Goal: Task Accomplishment & Management: Manage account settings

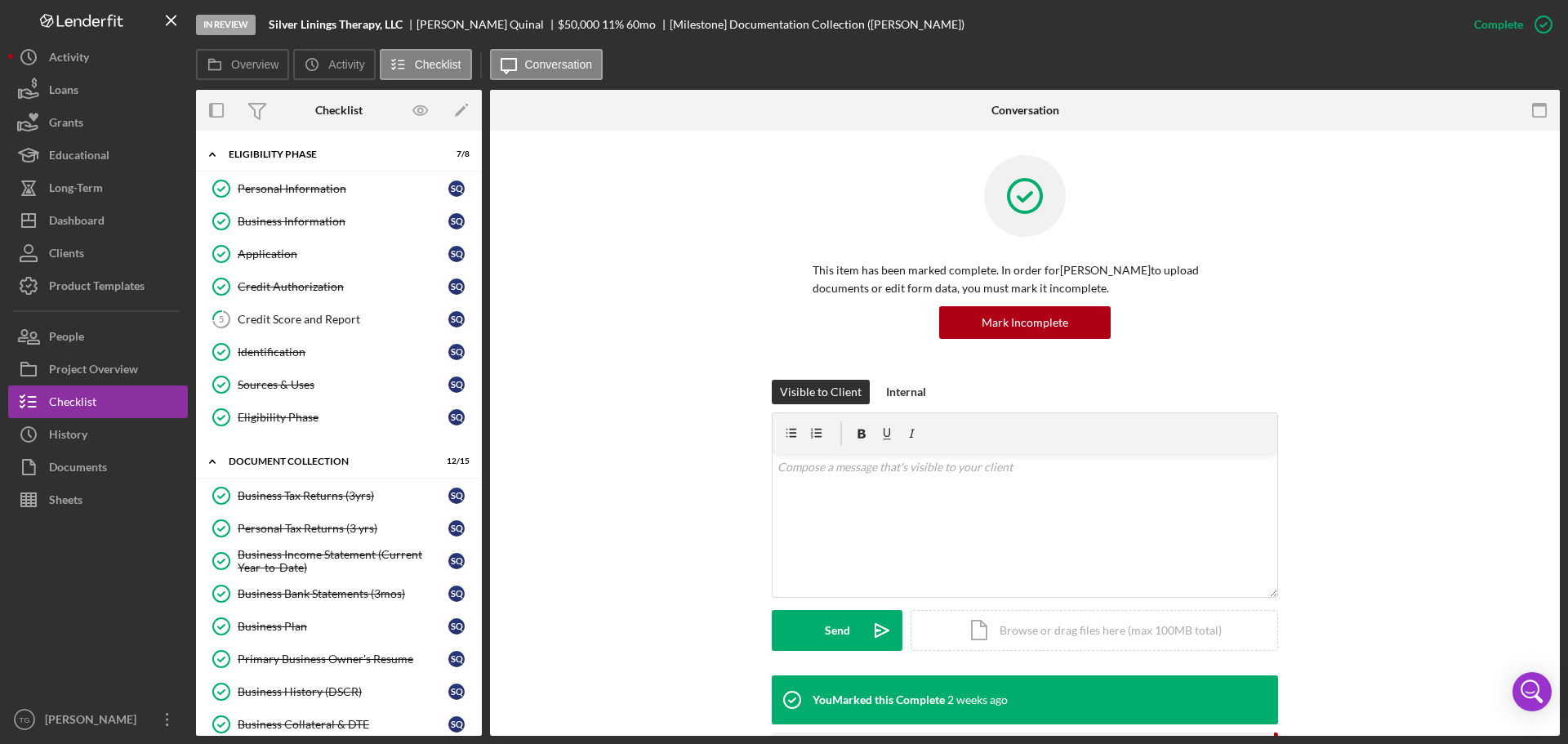
scroll to position [360, 0]
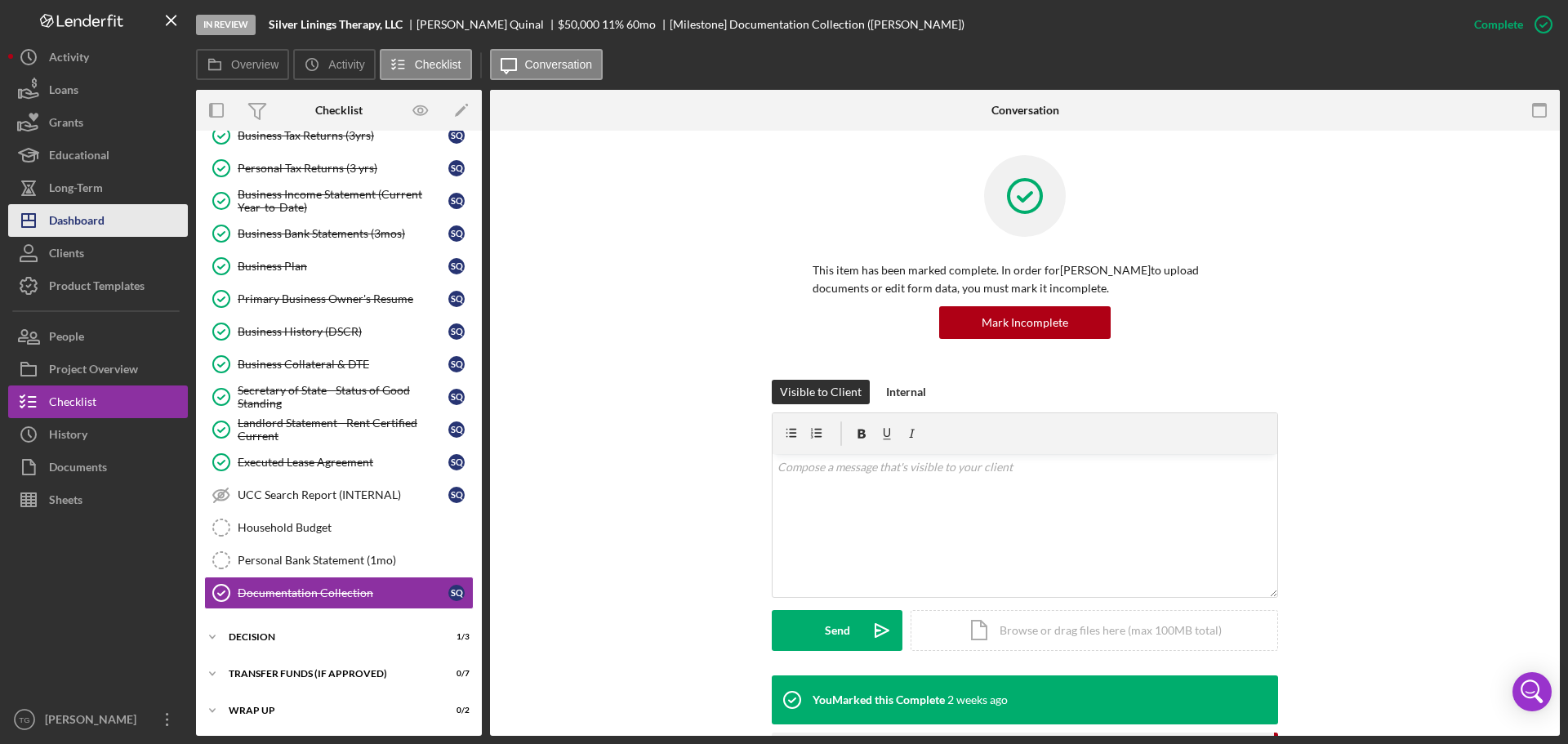
click at [72, 211] on div "Dashboard" at bounding box center [77, 222] width 55 height 37
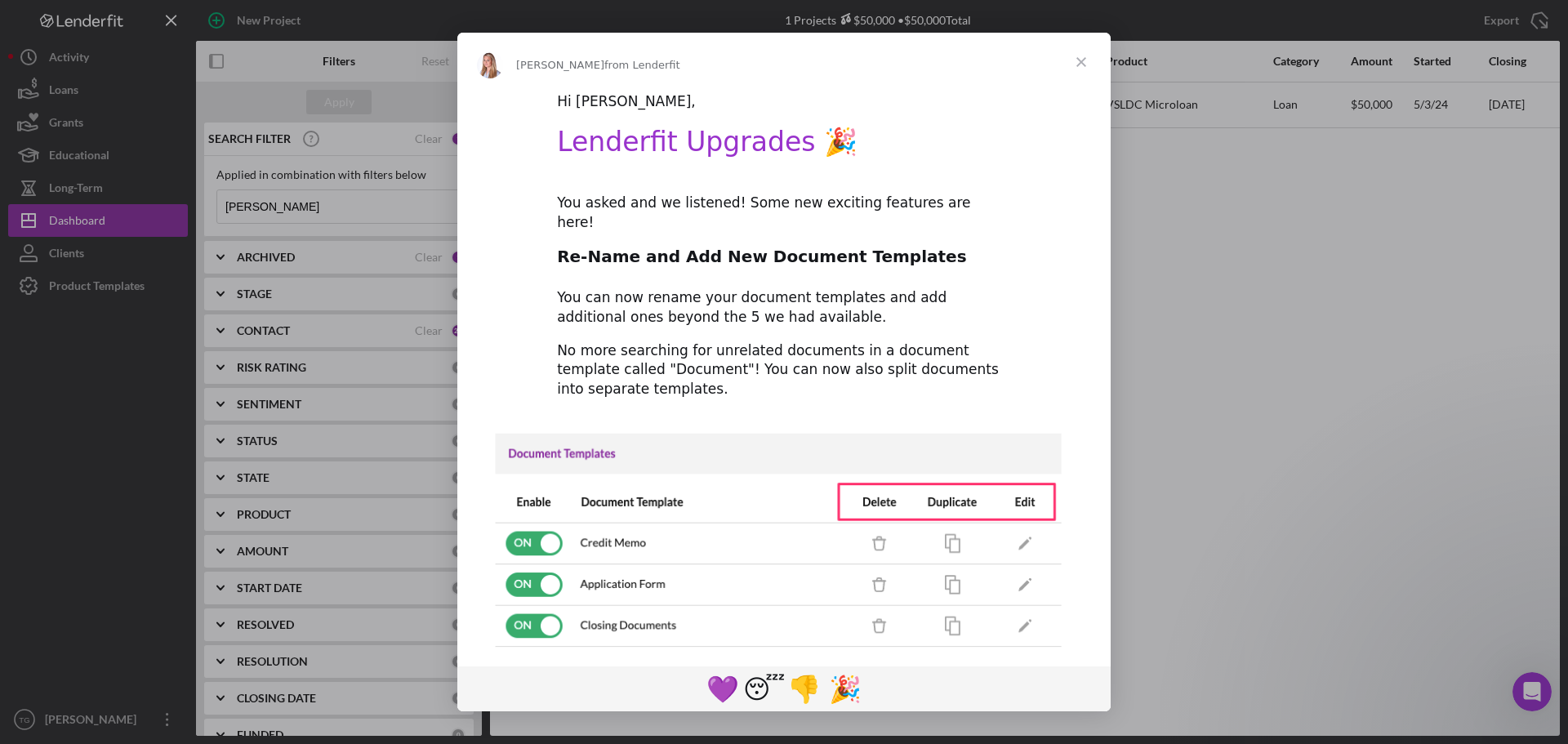
click at [331, 198] on div "Intercom messenger" at bounding box center [784, 372] width 1568 height 744
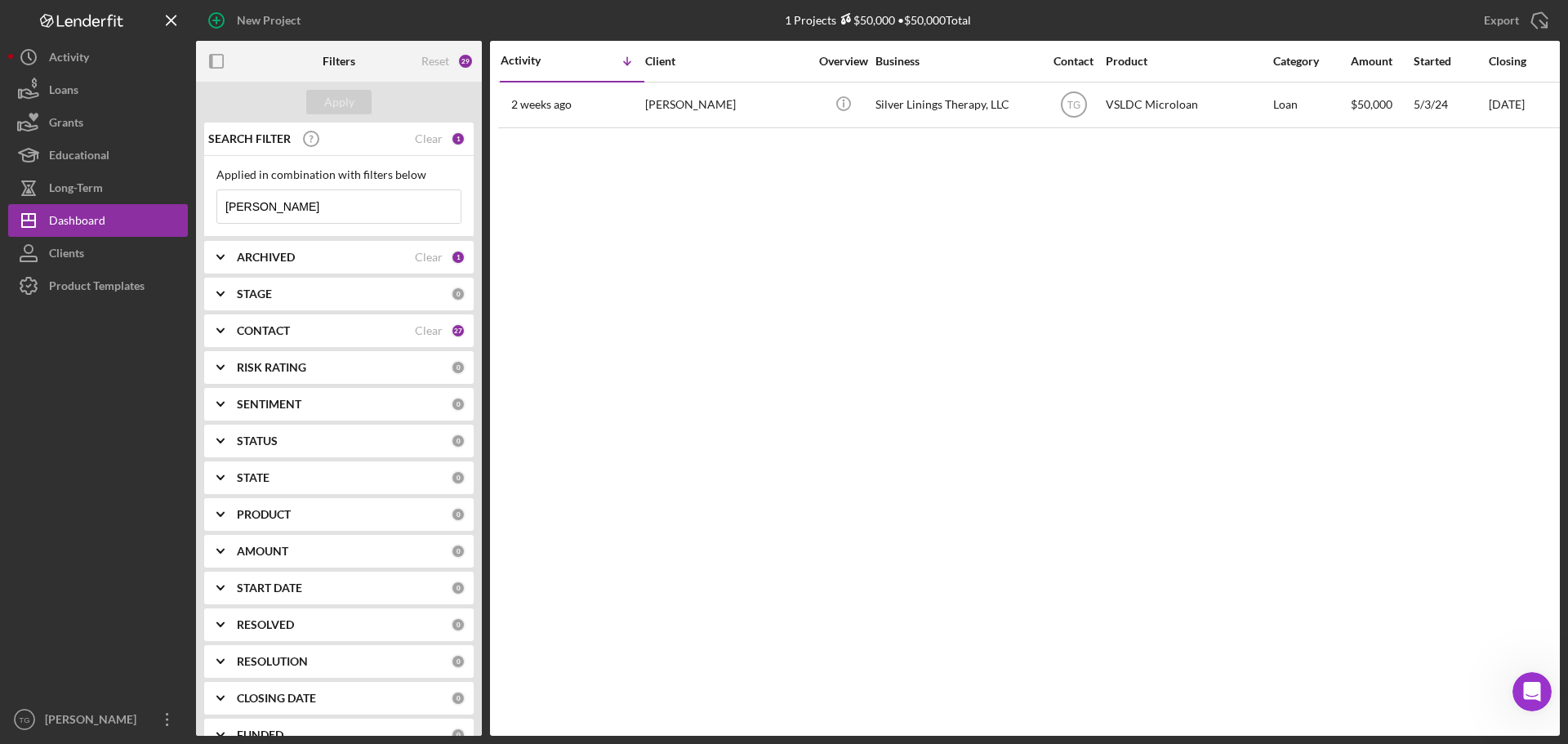
click at [432, 208] on icon "Icon/Menu Close" at bounding box center [444, 206] width 32 height 32
click at [102, 224] on div "Dashboard" at bounding box center [77, 222] width 56 height 37
click at [102, 222] on div "Dashboard" at bounding box center [77, 222] width 56 height 37
click at [319, 263] on div "ARCHIVED" at bounding box center [326, 258] width 178 height 13
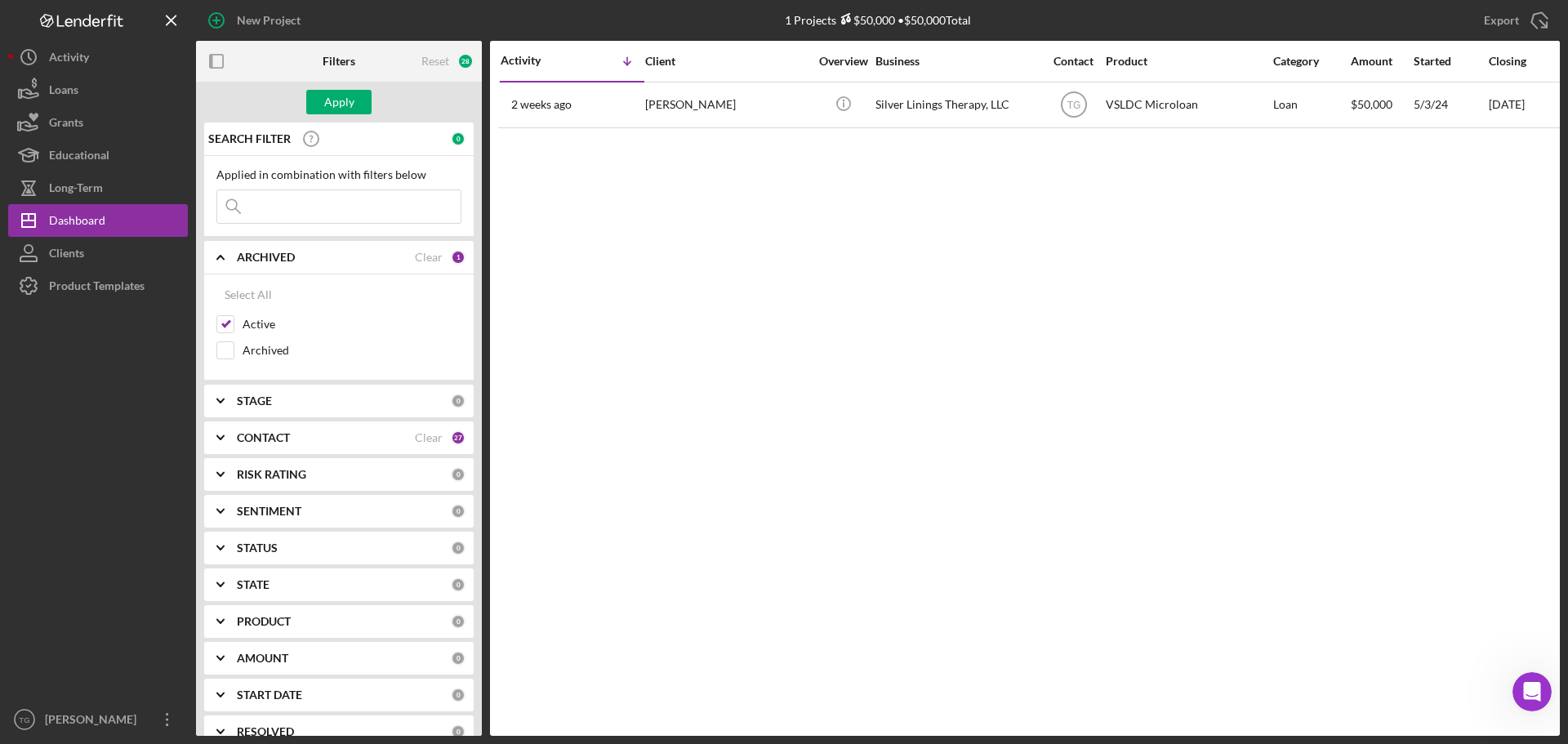
click at [263, 435] on b "CONTACT" at bounding box center [264, 438] width 54 height 13
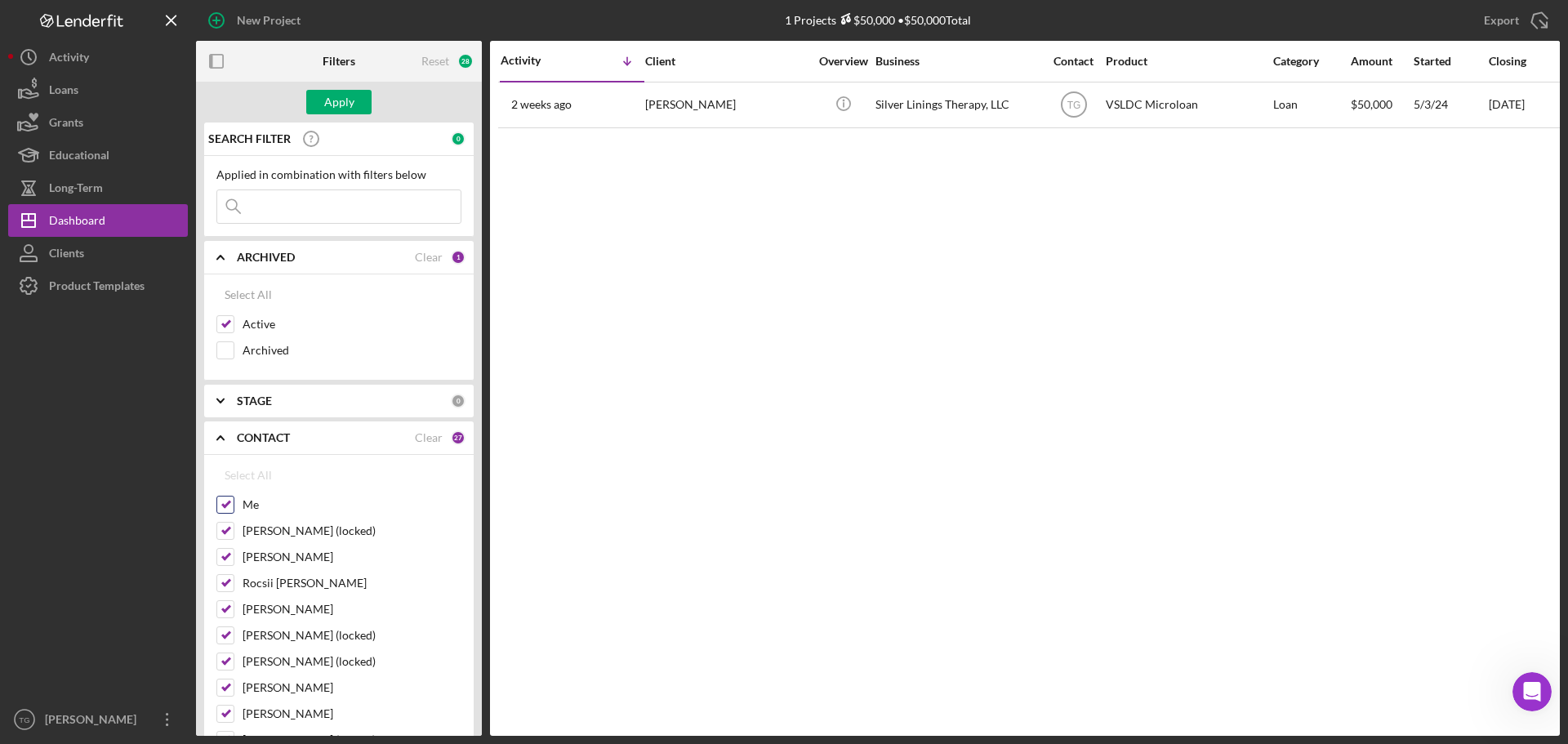
click at [225, 506] on input "Me" at bounding box center [225, 505] width 17 height 17
click at [427, 435] on div "Clear" at bounding box center [429, 438] width 28 height 13
checkbox input "false"
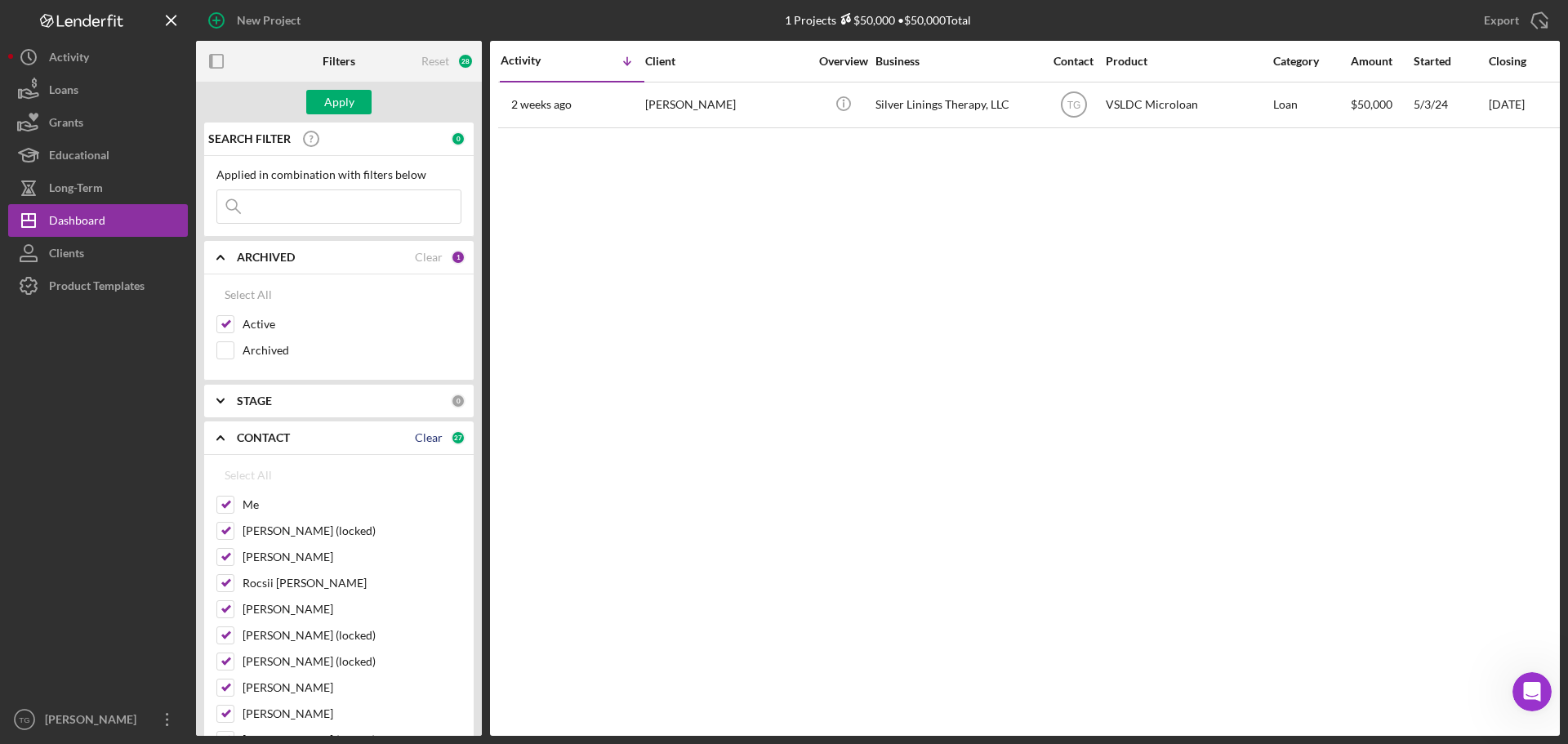
checkbox input "false"
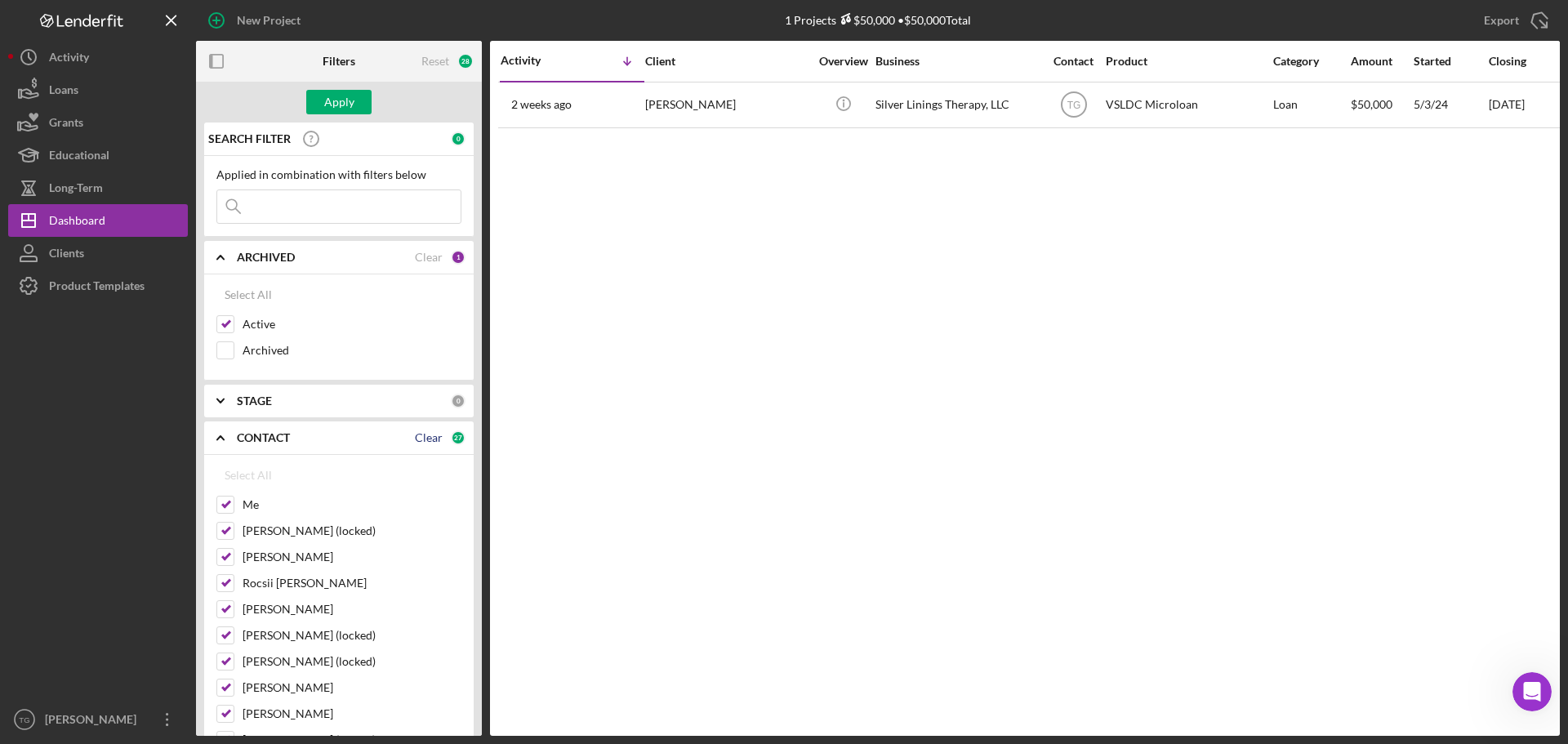
checkbox input "false"
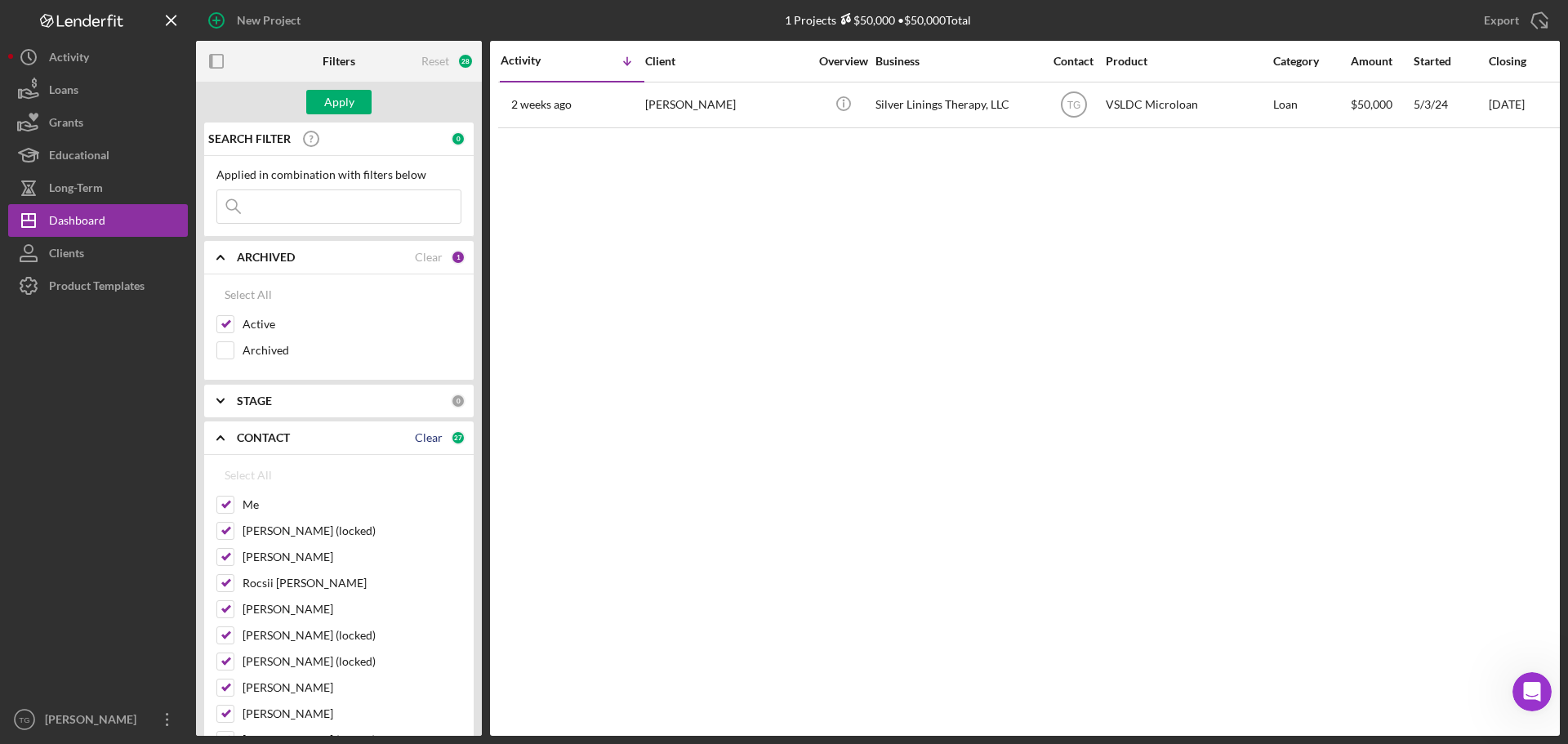
checkbox input "false"
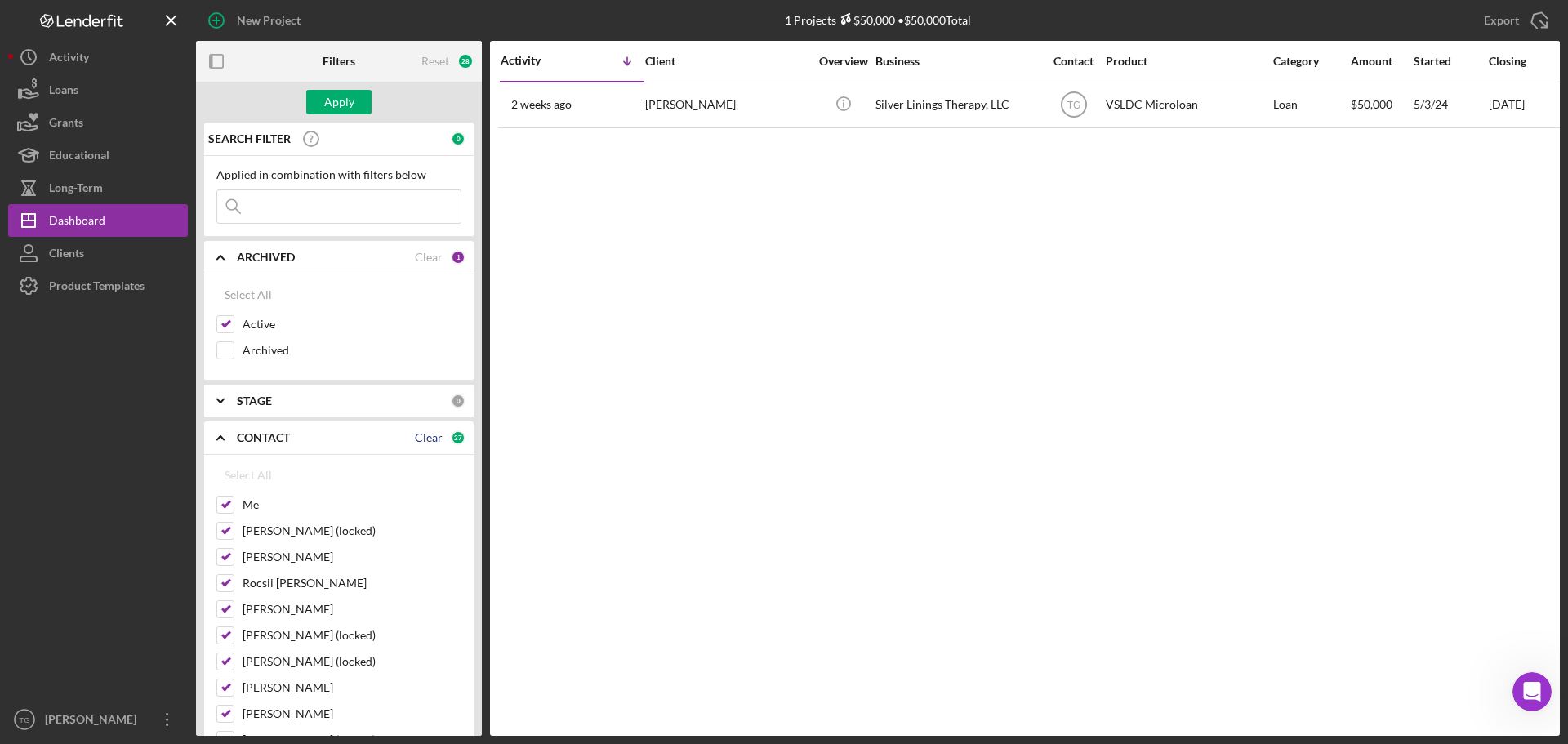
checkbox input "false"
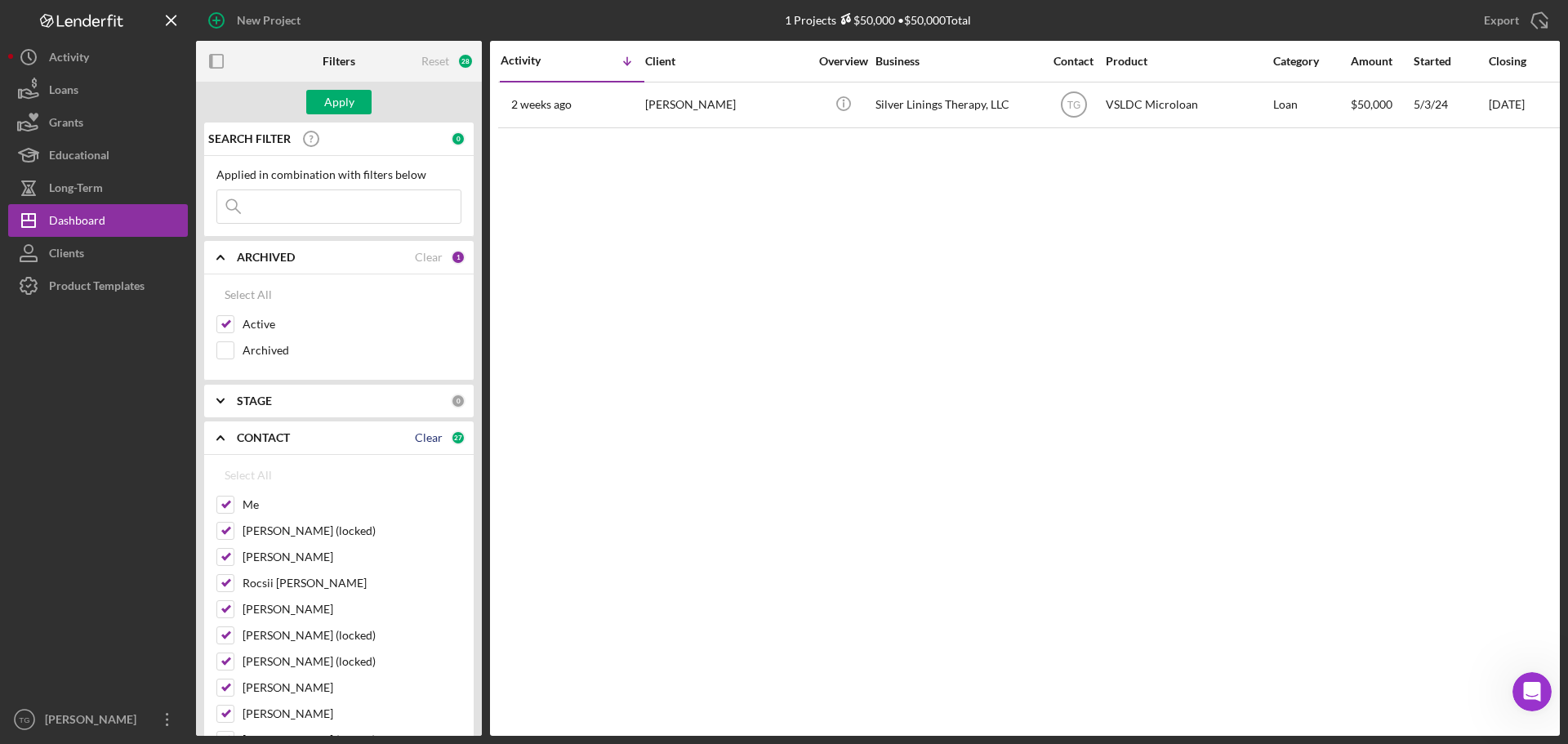
checkbox input "false"
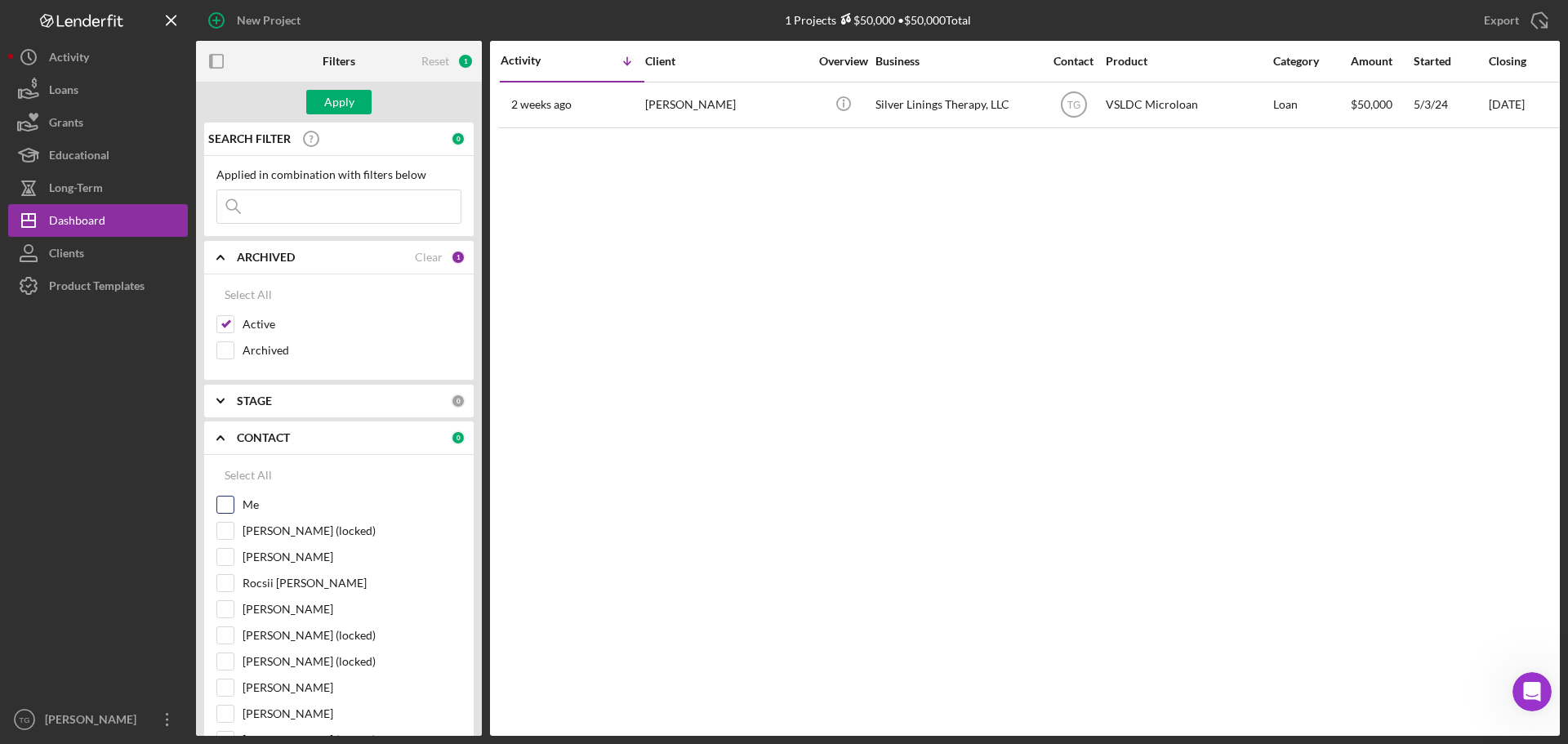
click at [234, 501] on div "Me" at bounding box center [340, 509] width 245 height 26
click at [228, 503] on input "Me" at bounding box center [225, 505] width 17 height 17
checkbox input "true"
click at [104, 213] on button "Icon/Dashboard Dashboard" at bounding box center [98, 220] width 180 height 32
click at [333, 102] on div "Apply" at bounding box center [339, 102] width 30 height 25
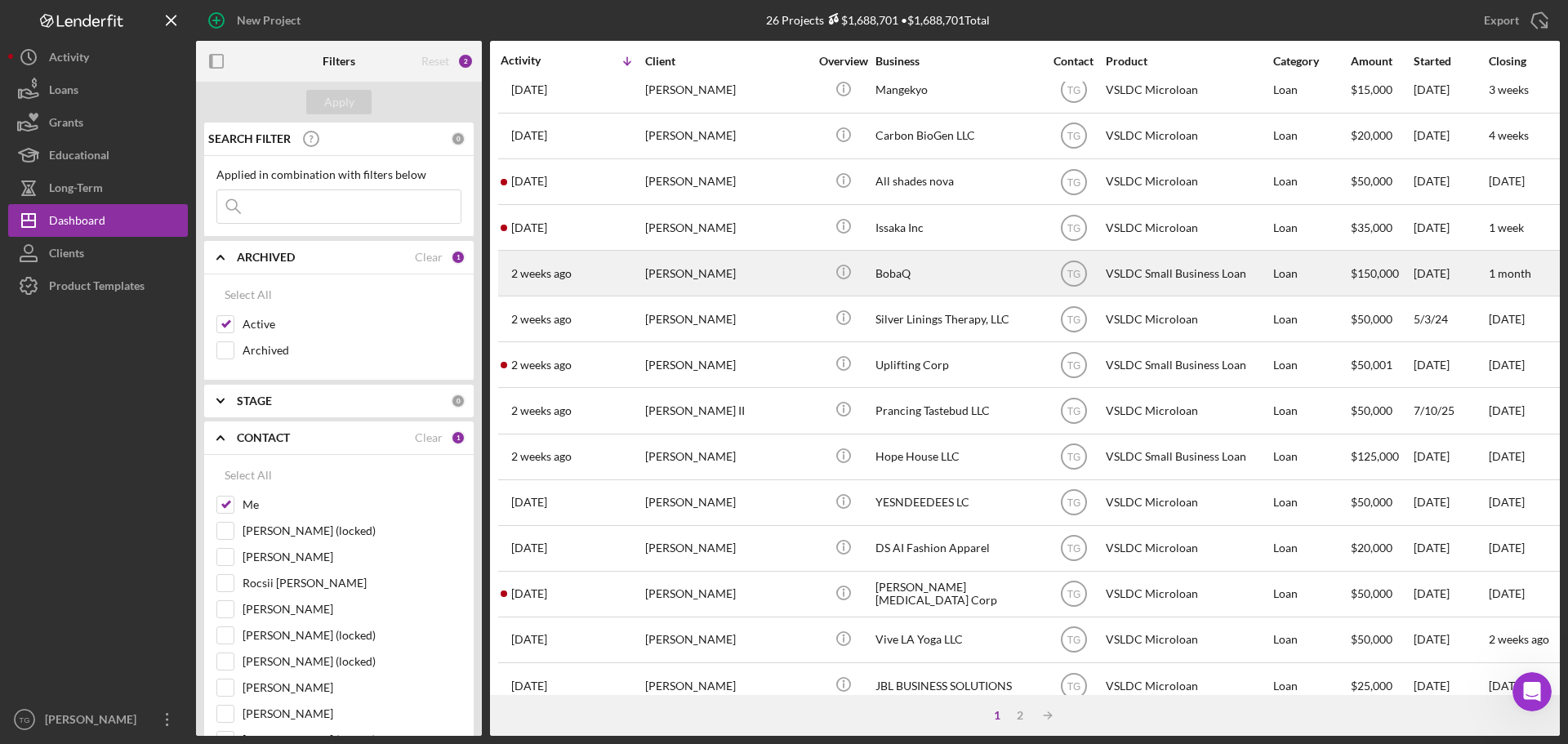
scroll to position [246, 0]
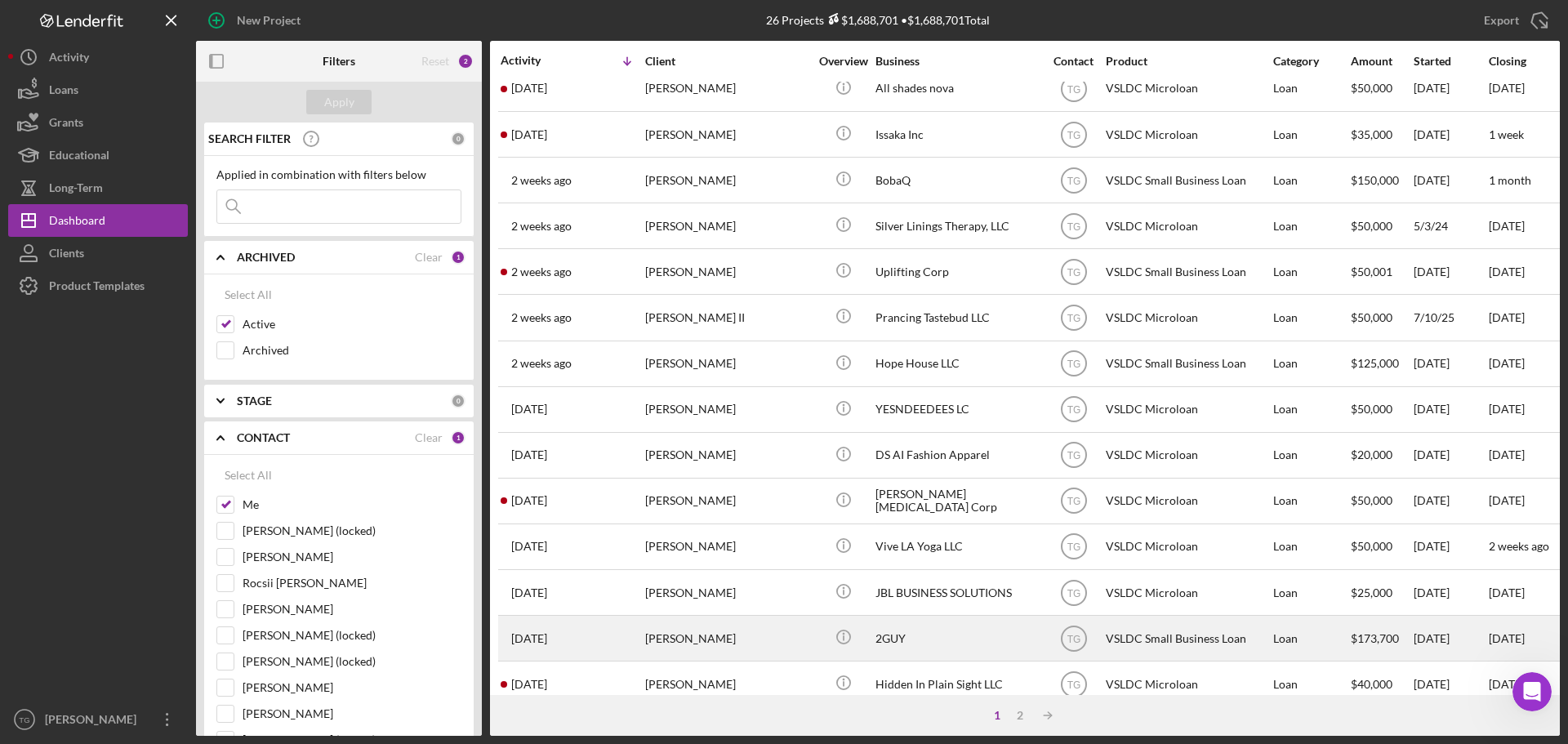
click at [749, 636] on div "[PERSON_NAME]" at bounding box center [726, 638] width 163 height 43
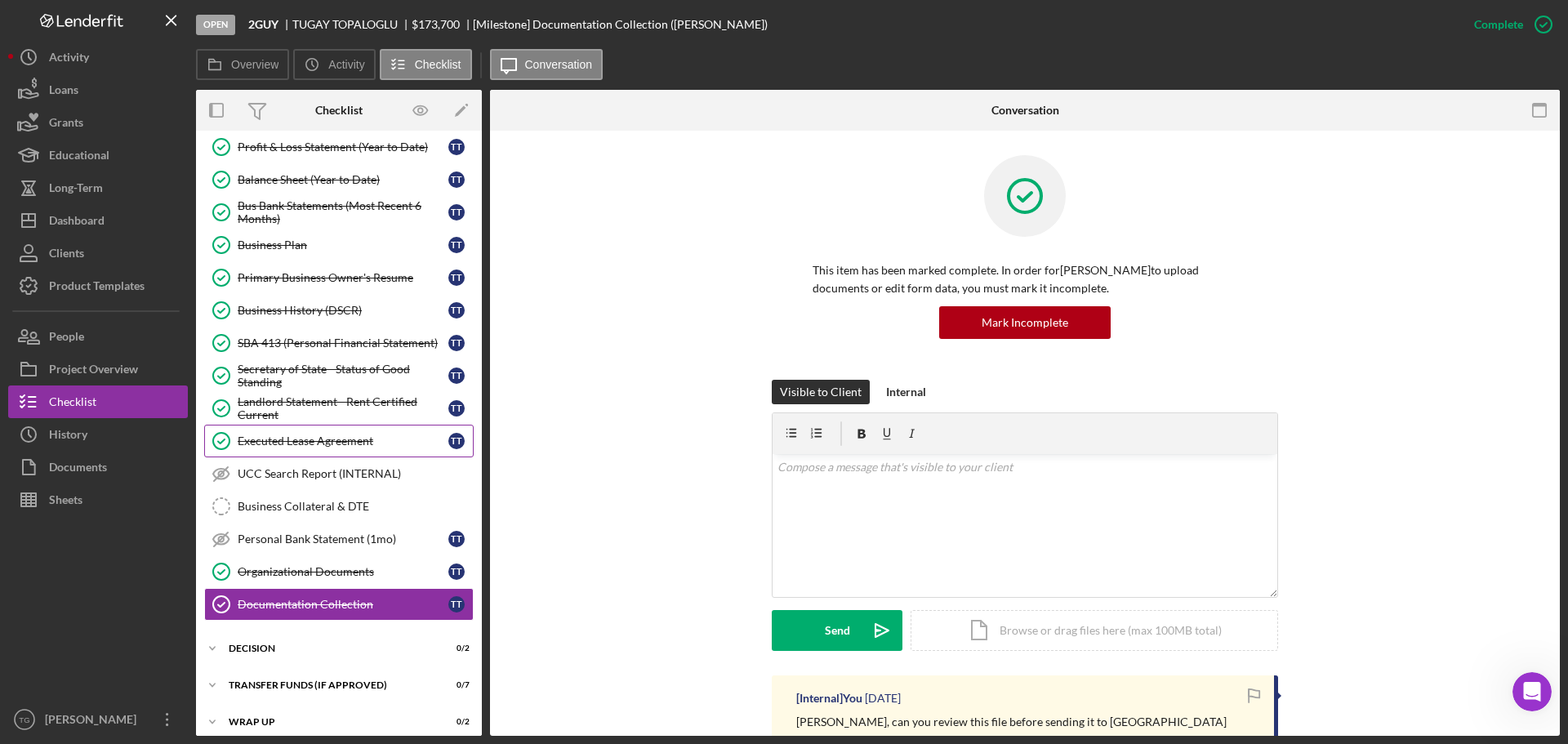
scroll to position [155, 0]
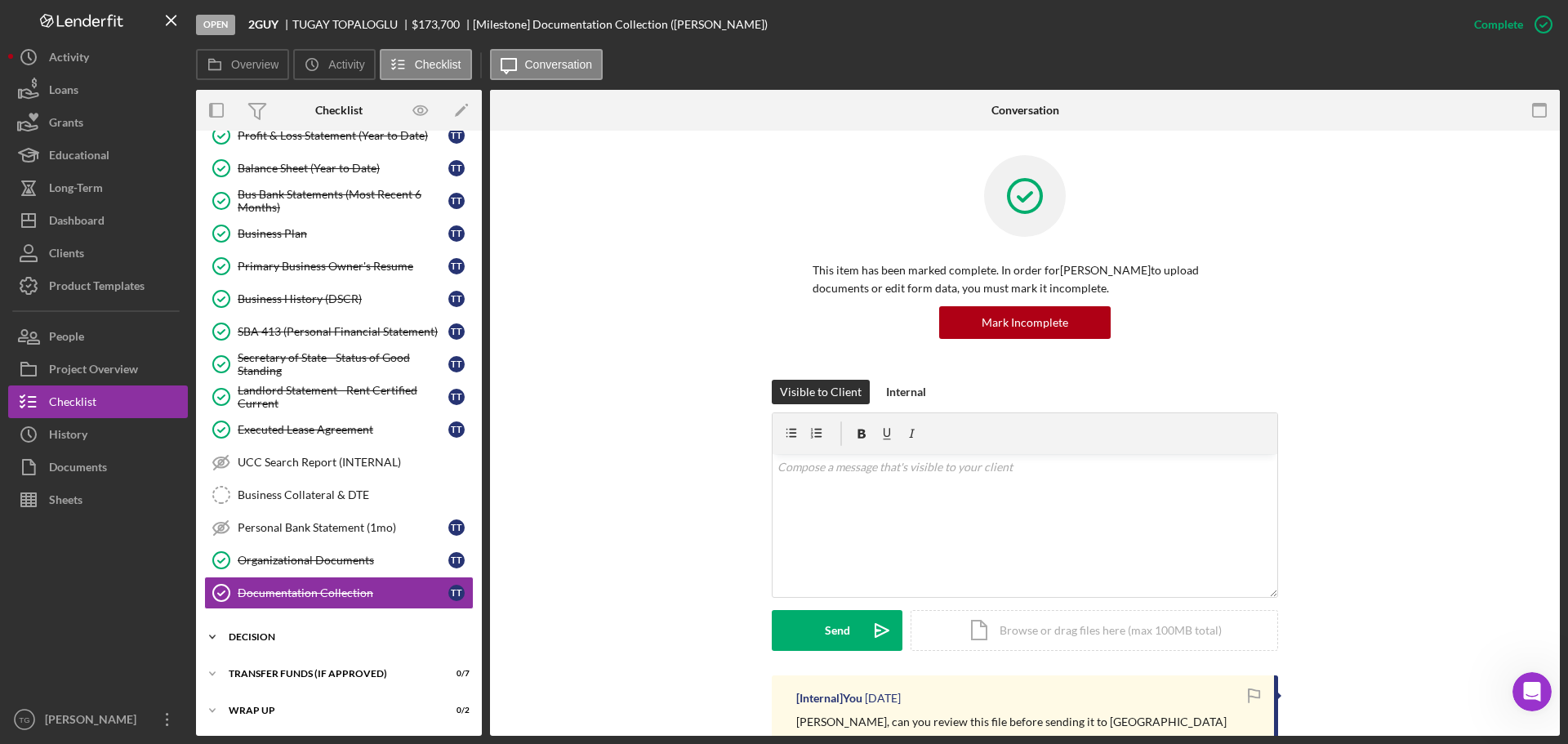
click at [277, 637] on div "Decision" at bounding box center [345, 637] width 233 height 10
click at [312, 597] on div "Documentation Collection" at bounding box center [343, 594] width 210 height 13
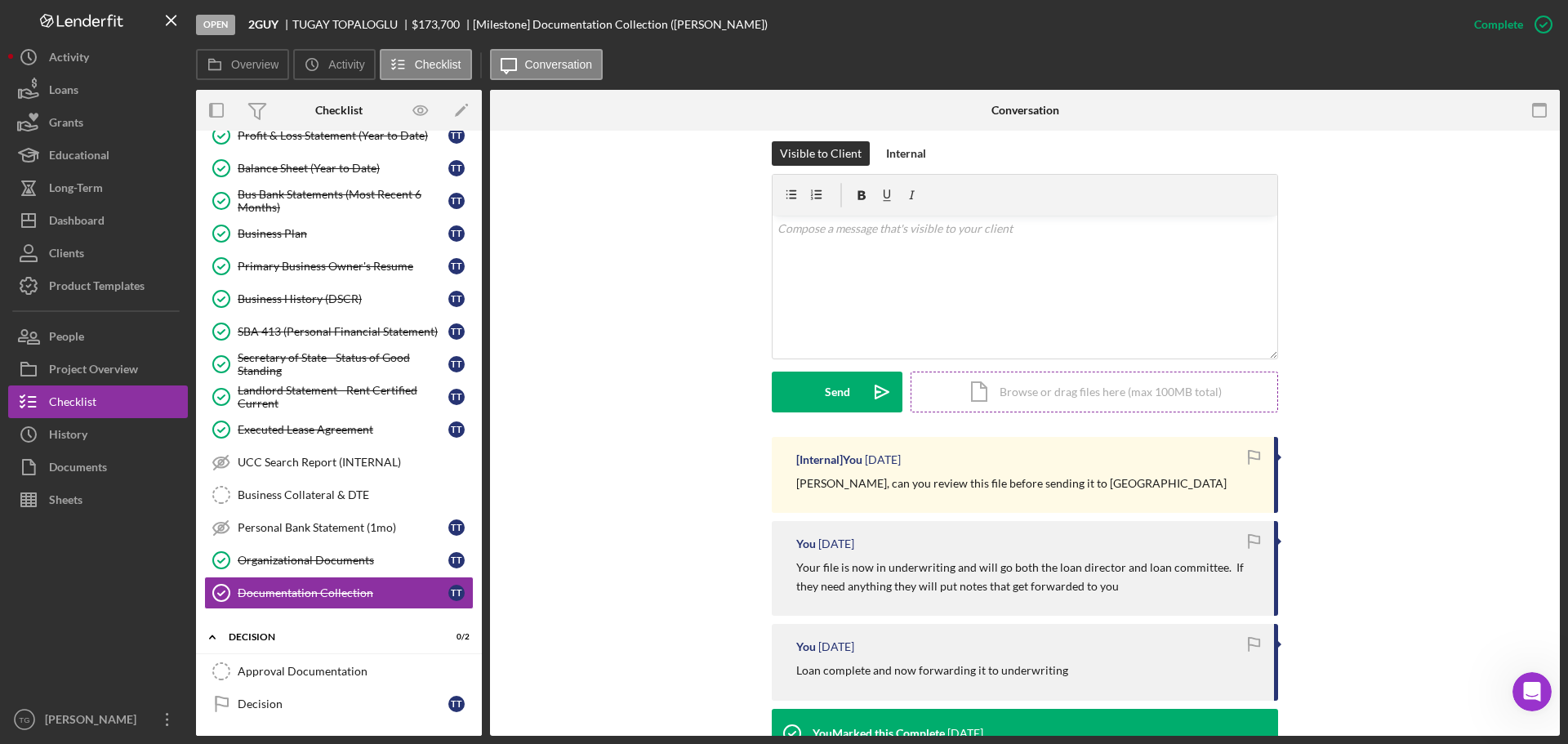
scroll to position [246, 0]
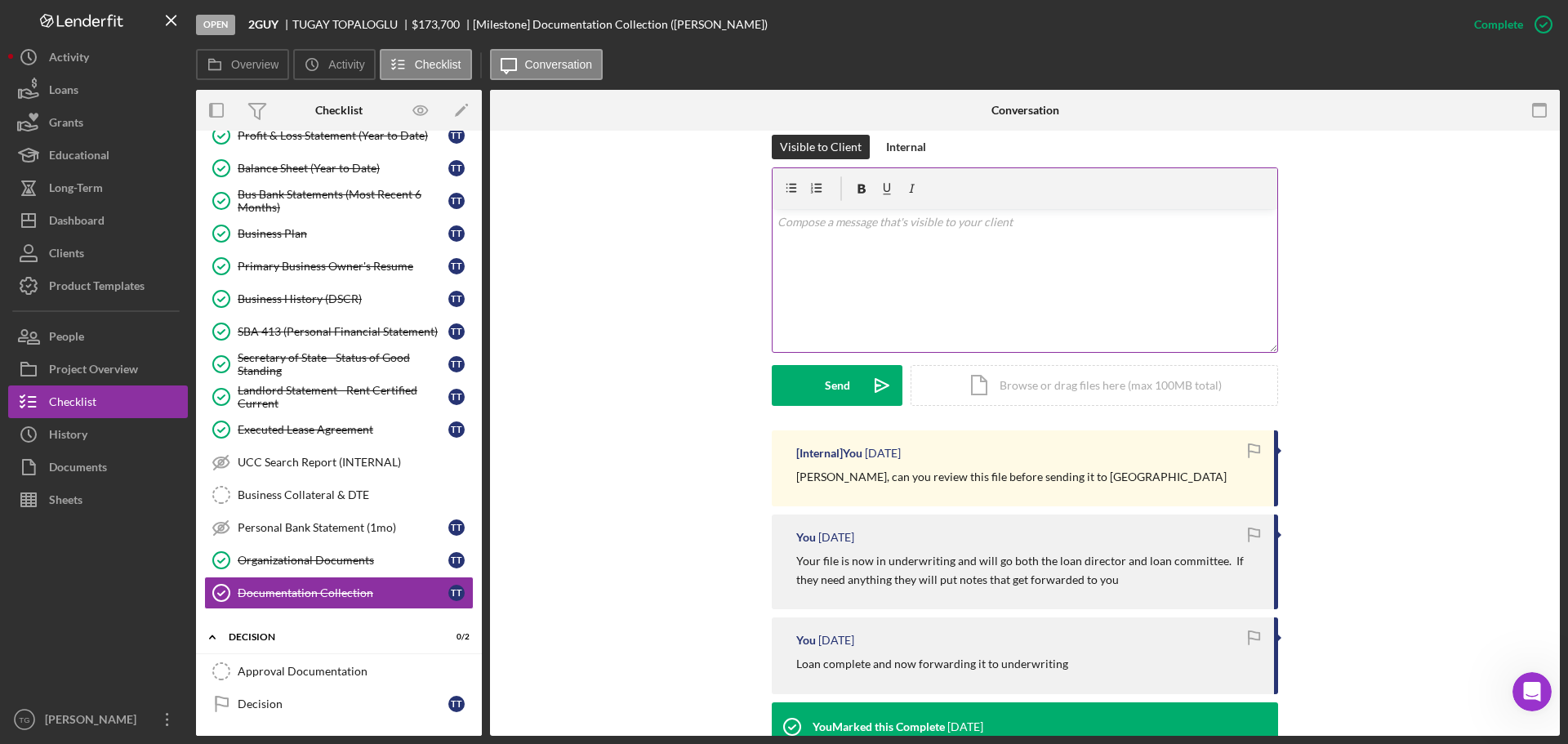
click at [929, 220] on p at bounding box center [1025, 222] width 496 height 18
click at [895, 151] on div "Internal" at bounding box center [905, 147] width 40 height 25
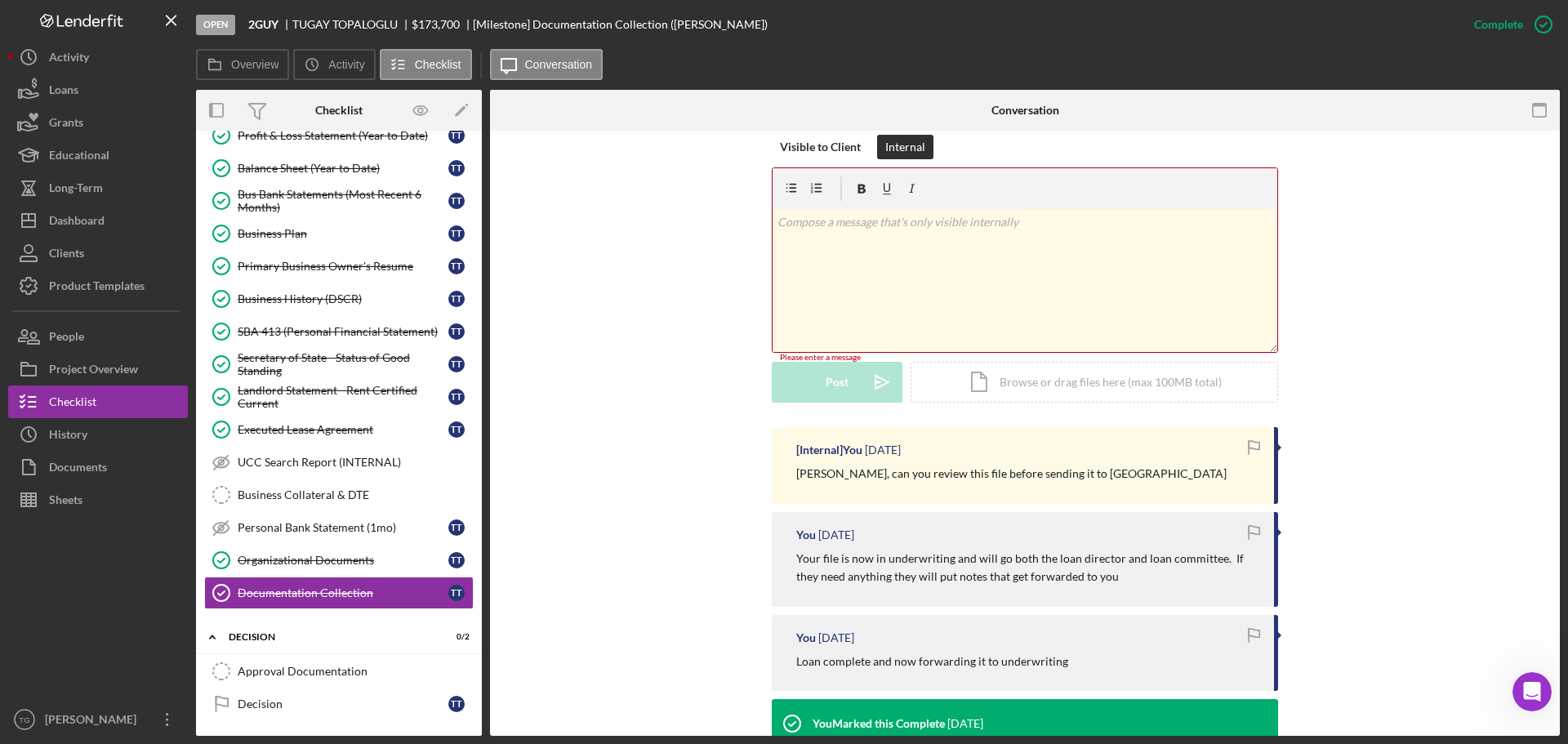
click at [866, 222] on p at bounding box center [1025, 222] width 496 height 18
